Goal: Find specific page/section: Find specific page/section

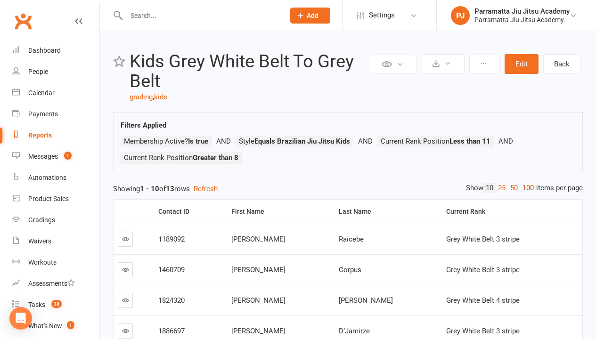
click at [525, 188] on link "100" at bounding box center [528, 188] width 16 height 10
